Goal: Task Accomplishment & Management: Manage account settings

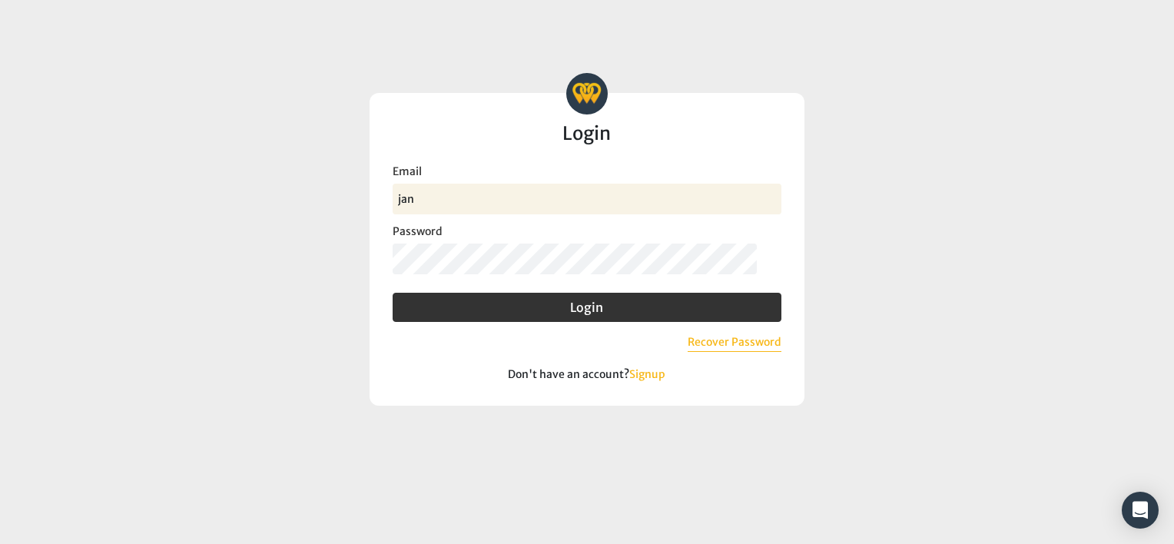
type input "jand@myeecu.org"
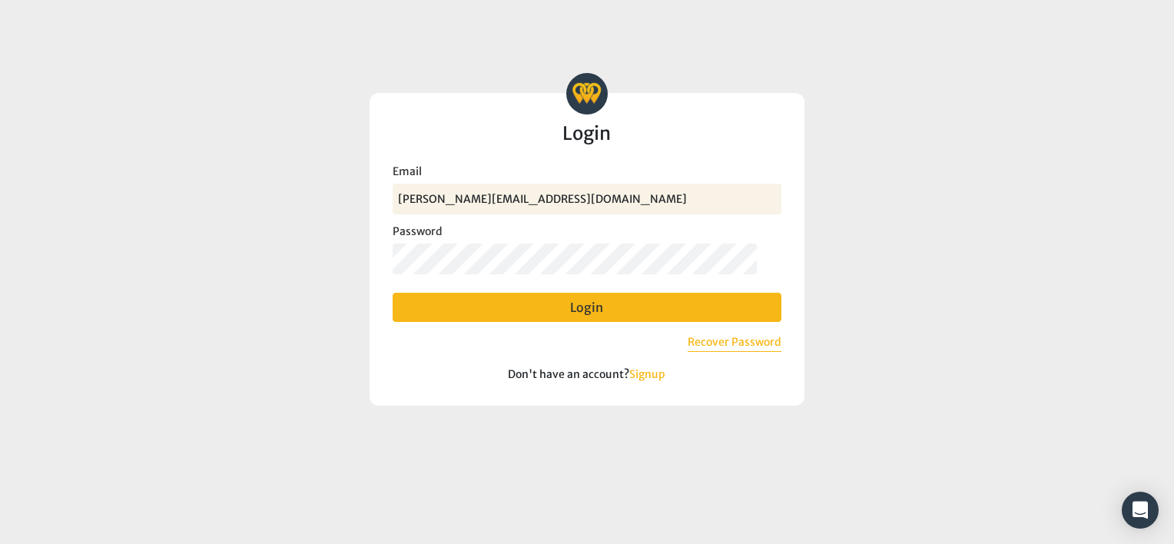
click at [552, 305] on button "Login" at bounding box center [586, 307] width 389 height 29
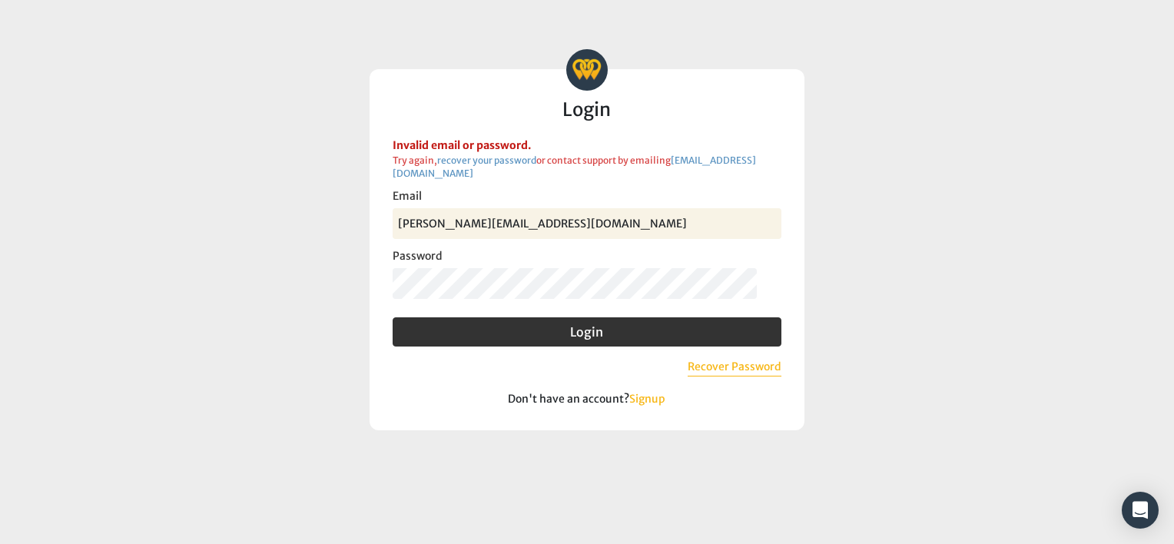
click at [356, 280] on login-form "Benchmark Intelligence Login Invalid email or password. Try again, recover your…" at bounding box center [586, 239] width 725 height 381
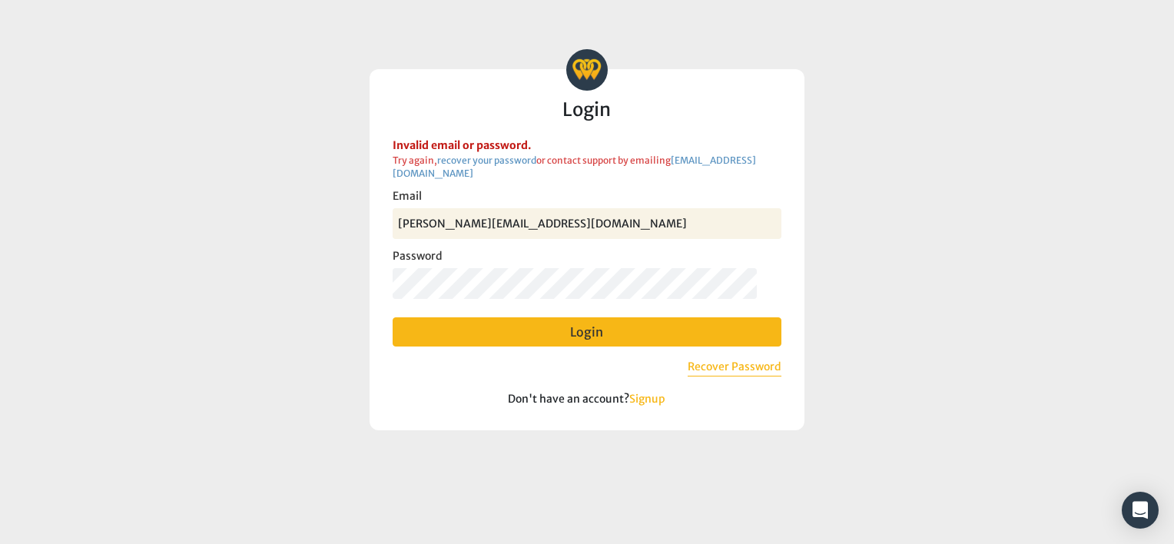
click at [459, 333] on button "Login" at bounding box center [586, 331] width 389 height 29
click at [454, 329] on button "Login" at bounding box center [586, 331] width 389 height 29
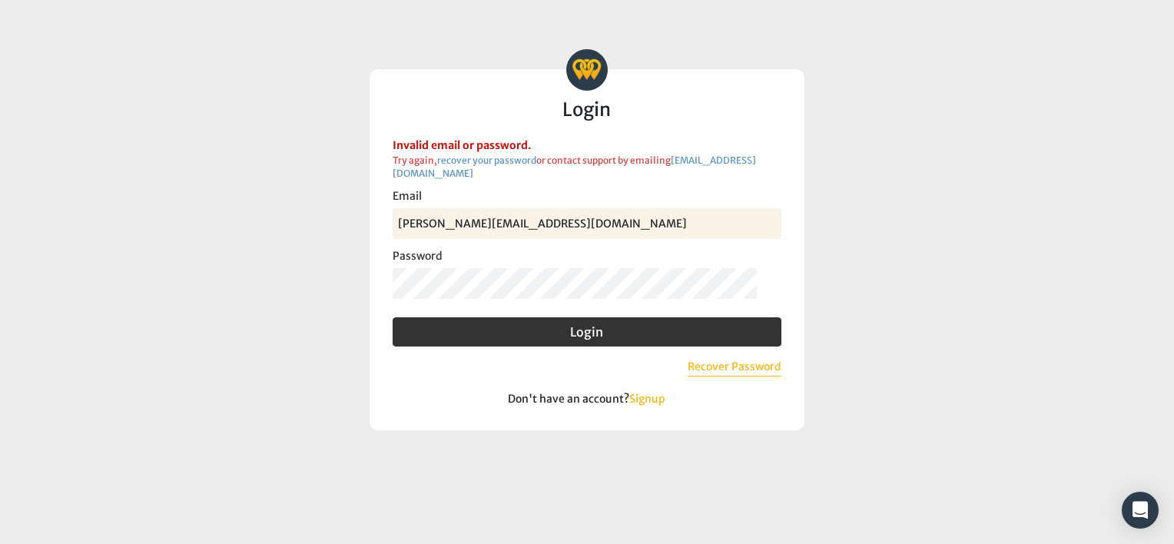
click at [366, 280] on login-form "Benchmark Intelligence Login Invalid email or password. Try again, recover your…" at bounding box center [586, 239] width 725 height 381
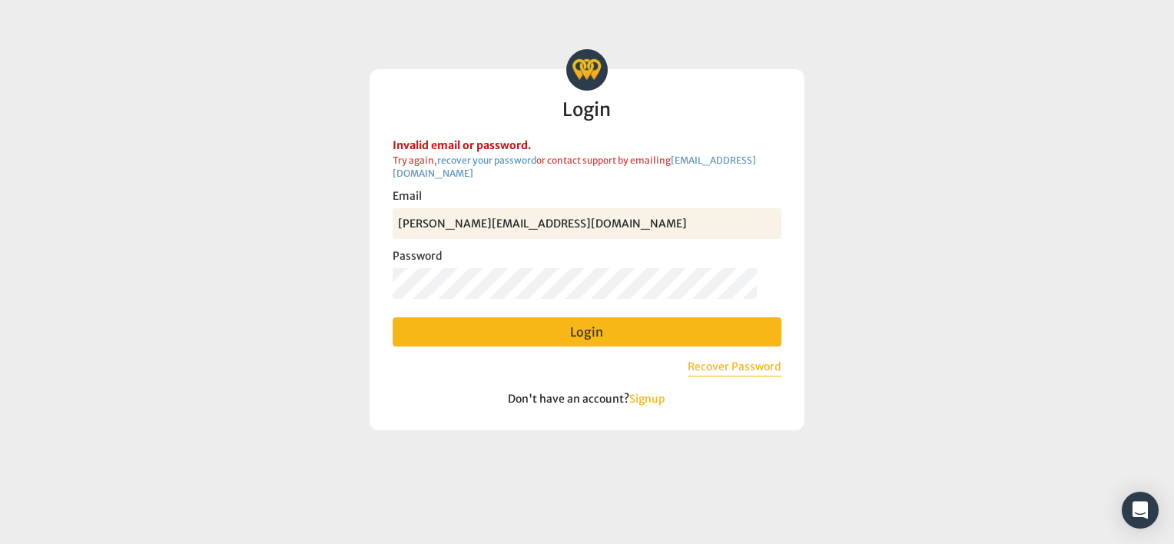
click at [574, 333] on button "Login" at bounding box center [586, 331] width 389 height 29
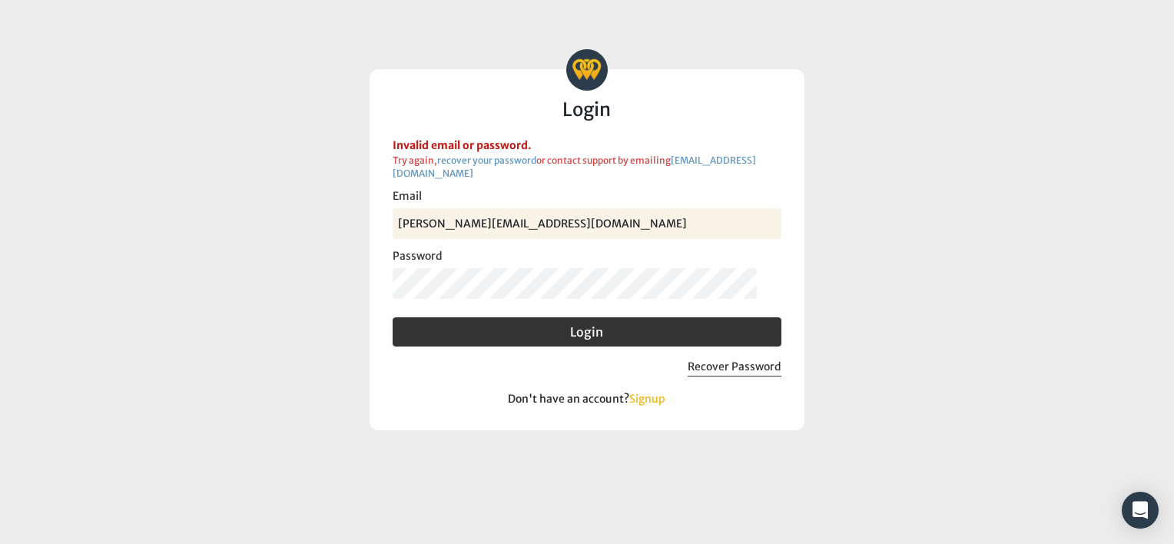
click at [720, 372] on button "Recover Password" at bounding box center [734, 368] width 94 height 18
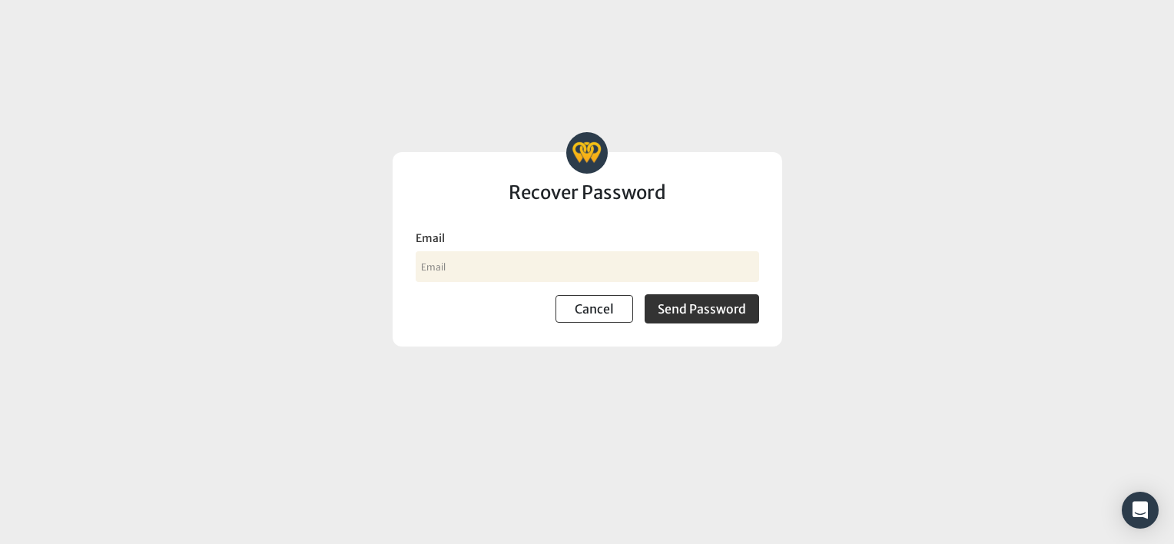
click at [538, 267] on input "Email" at bounding box center [587, 266] width 343 height 31
type input "jand@myeecu.org"
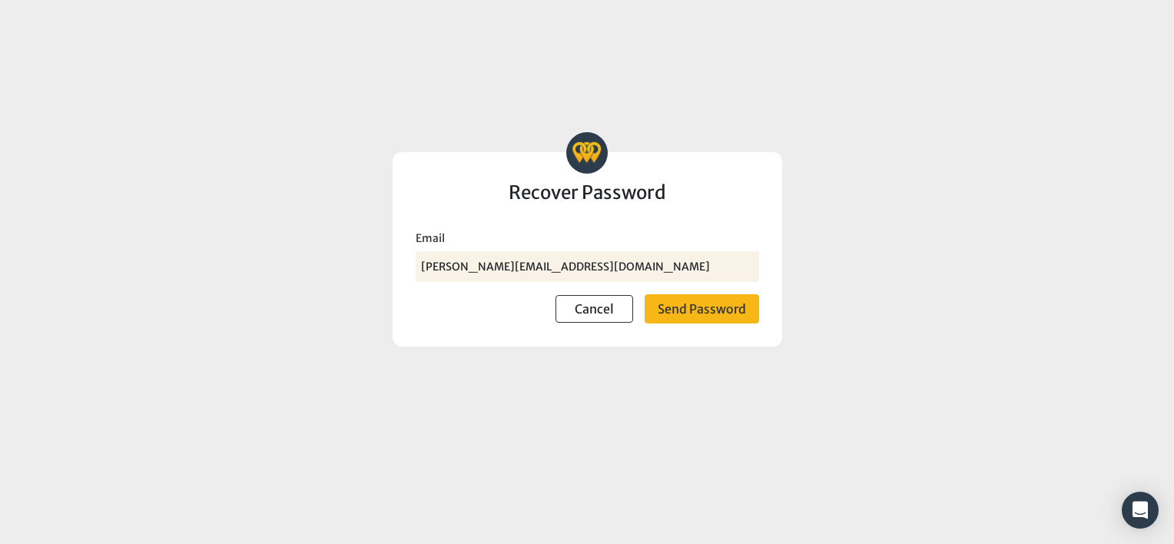
click at [676, 307] on button "Send Password" at bounding box center [701, 308] width 114 height 29
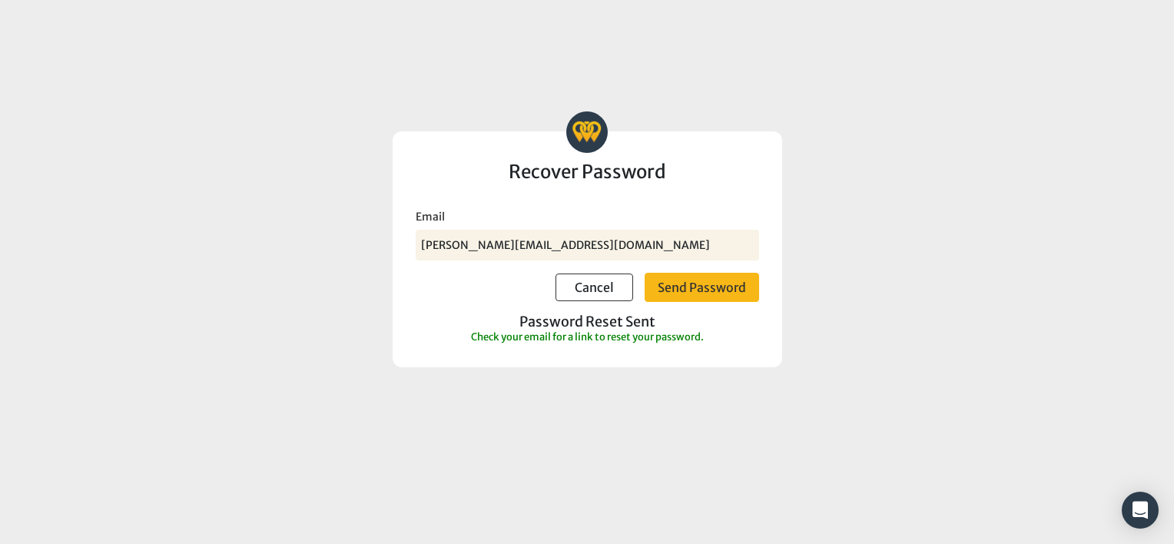
click at [652, 283] on button "Send Password" at bounding box center [701, 287] width 114 height 29
click at [693, 283] on button "Send Password" at bounding box center [701, 287] width 114 height 29
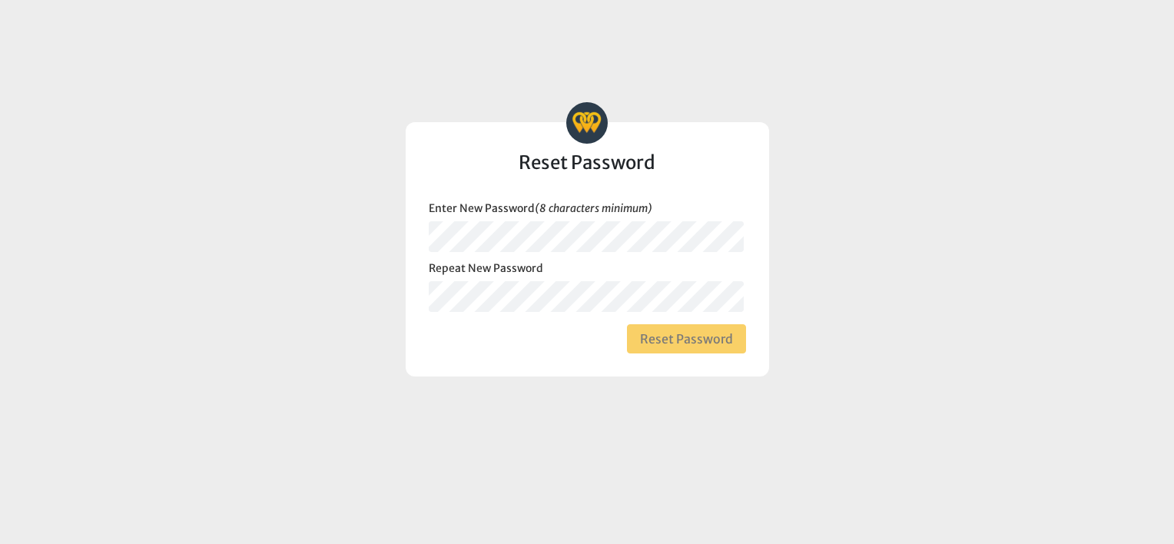
click at [680, 331] on button "Reset Password" at bounding box center [686, 338] width 119 height 29
click at [380, 227] on login "Benchmark Intelligence Reset Password Passwords entries do not match. Passwords…" at bounding box center [587, 272] width 1174 height 544
click at [320, 310] on login "Benchmark Intelligence Reset Password Passwords entries do not match. Passwords…" at bounding box center [587, 272] width 1174 height 544
click at [644, 338] on button "Reset Password" at bounding box center [686, 338] width 119 height 29
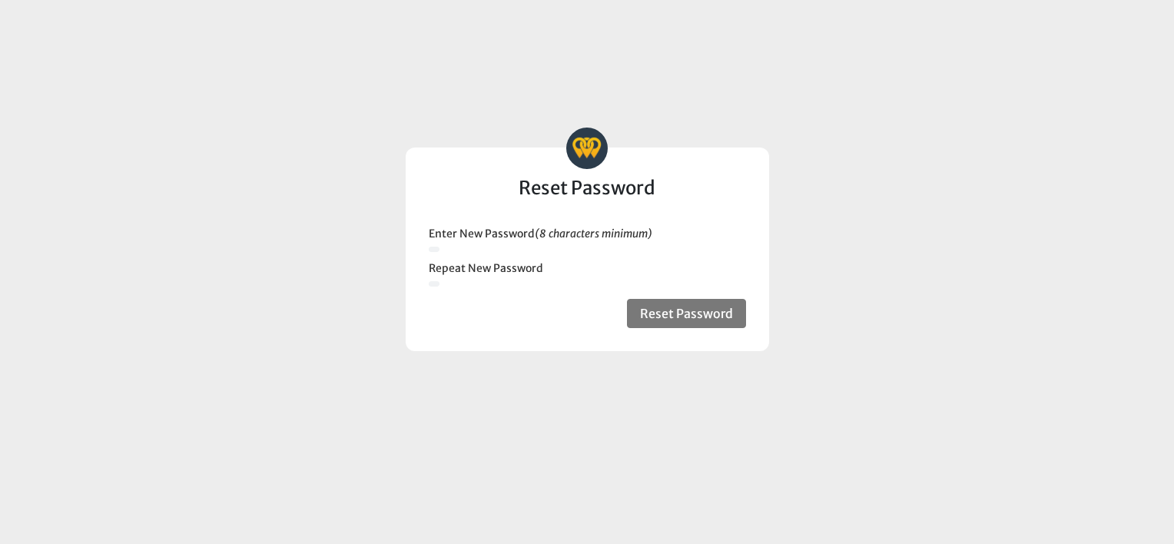
click at [0, 0] on link "Go to Login" at bounding box center [0, 0] width 0 height 0
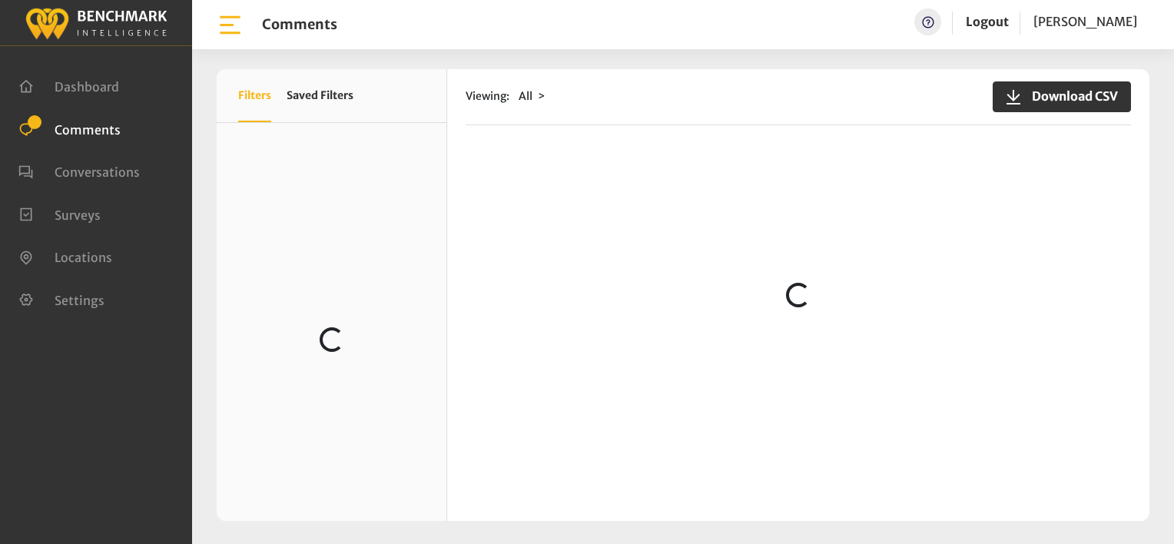
scroll to position [768, 0]
click at [75, 127] on span "Comments" at bounding box center [88, 128] width 66 height 15
click at [84, 124] on span "Comments" at bounding box center [88, 128] width 66 height 15
